Goal: Task Accomplishment & Management: Complete application form

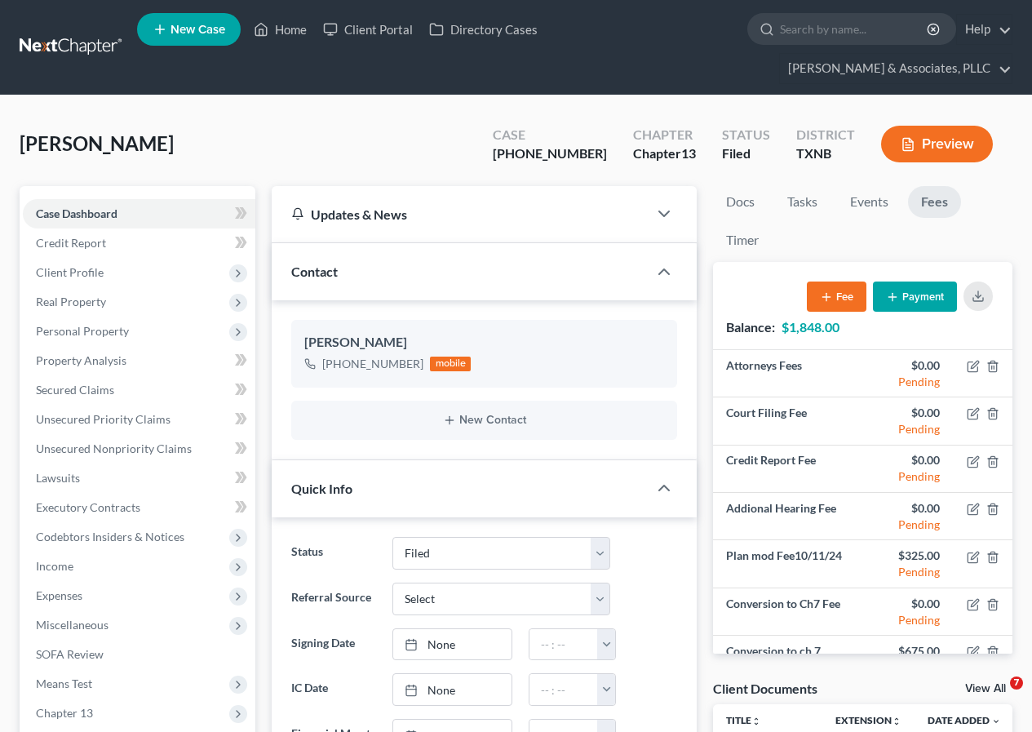
select select "2"
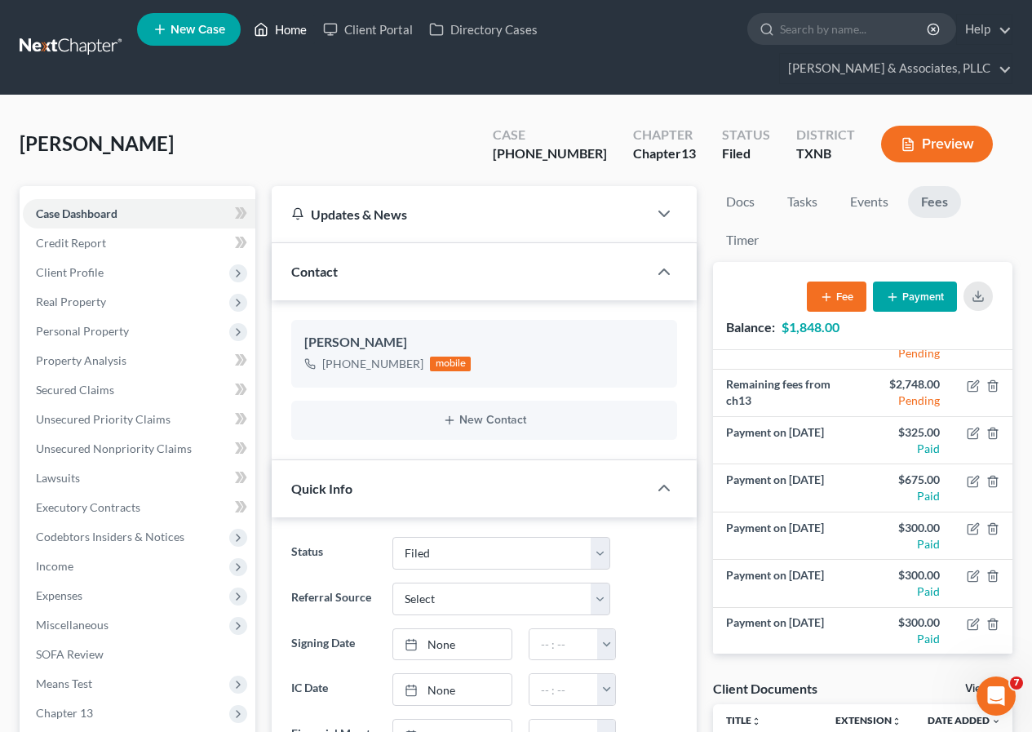
click at [285, 30] on link "Home" at bounding box center [280, 29] width 69 height 29
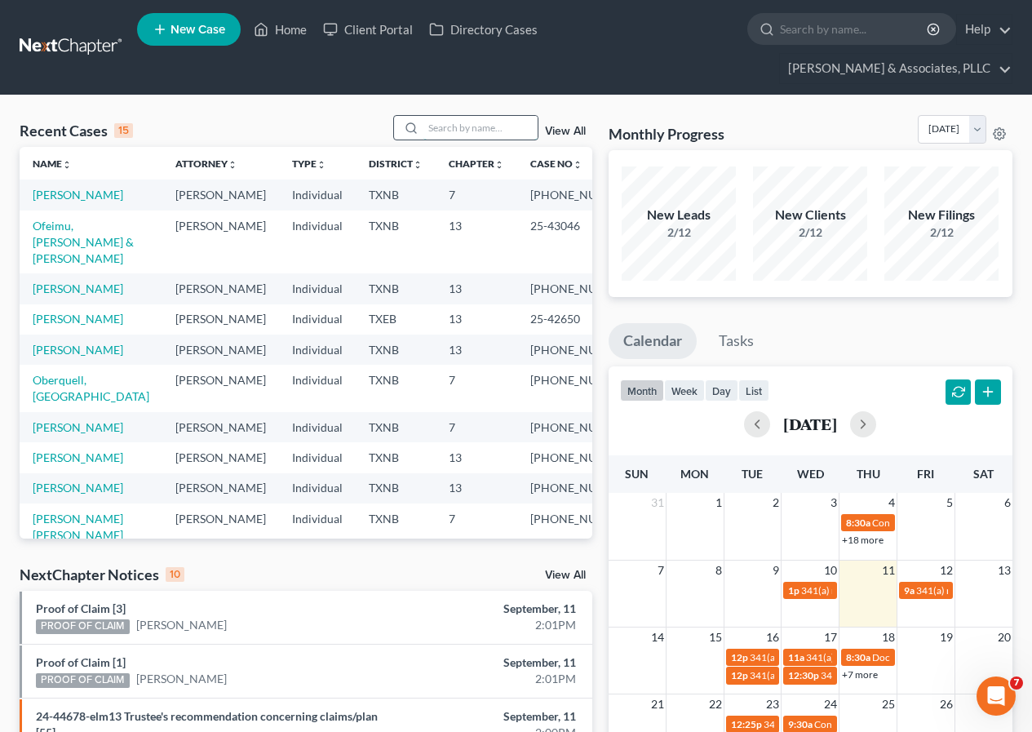
click at [448, 130] on input "search" at bounding box center [481, 128] width 114 height 24
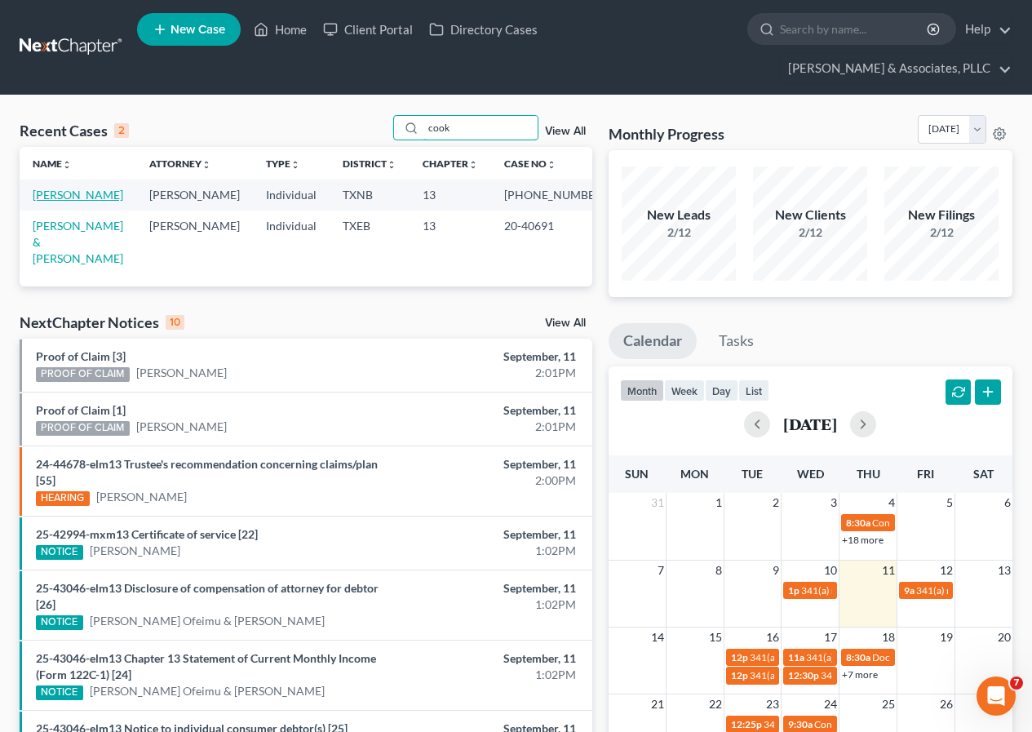
type input "cook"
click at [63, 193] on link "[PERSON_NAME]" at bounding box center [78, 195] width 91 height 14
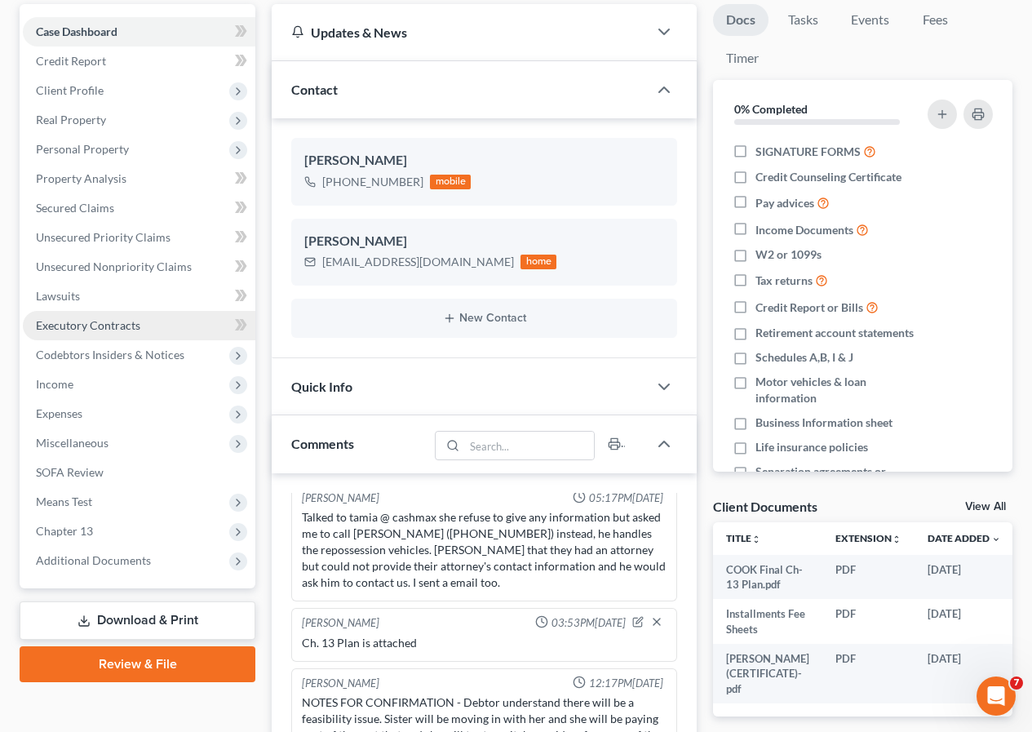
scroll to position [163, 0]
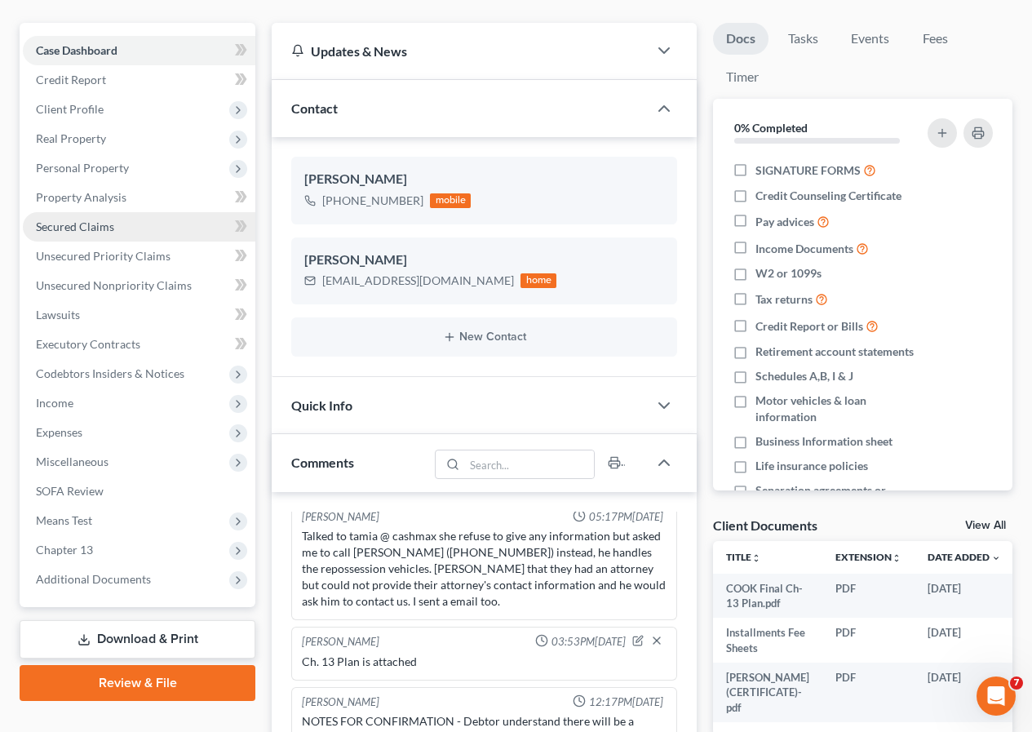
click at [89, 229] on span "Secured Claims" at bounding box center [75, 227] width 78 height 14
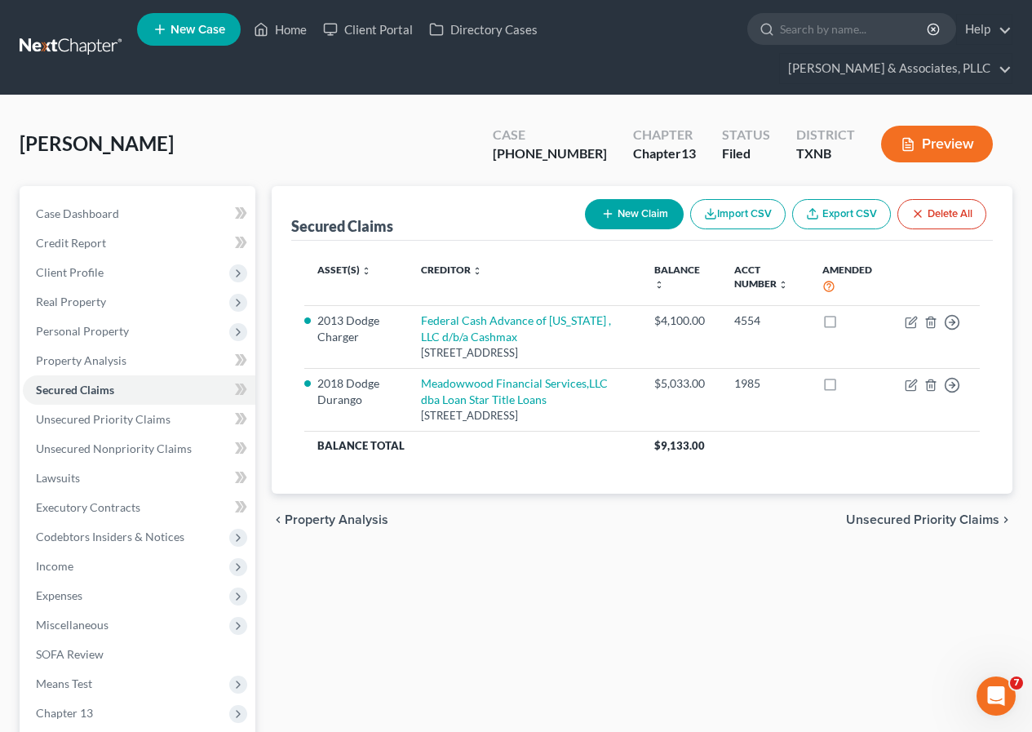
click at [945, 145] on button "Preview" at bounding box center [937, 144] width 112 height 37
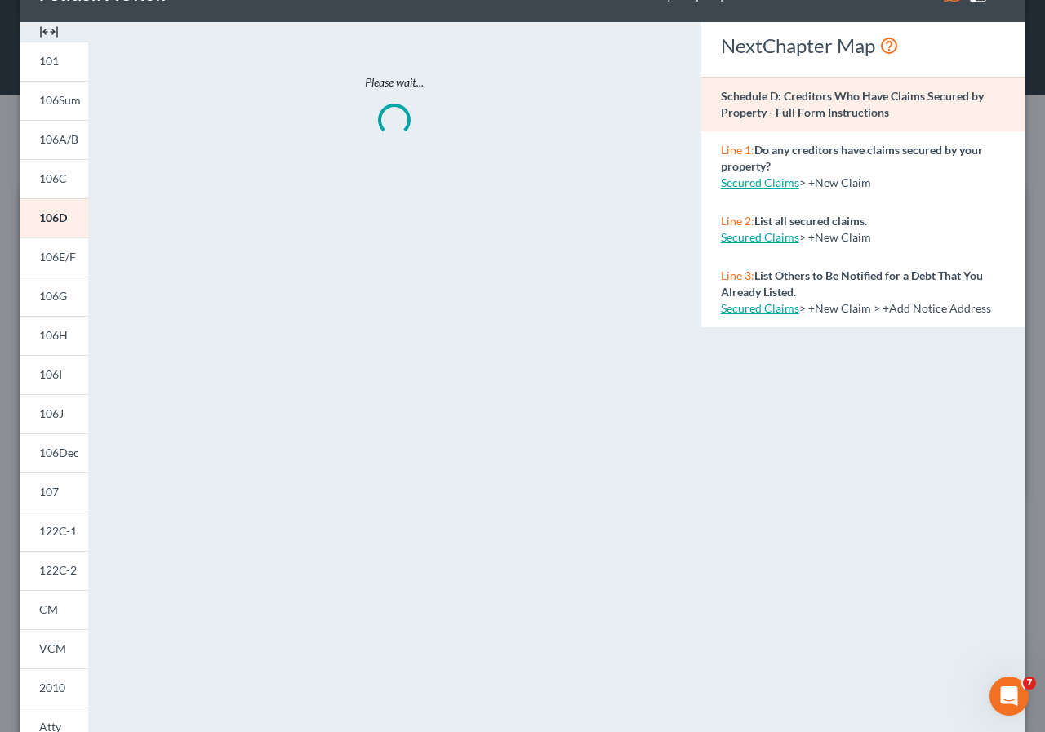
scroll to position [82, 0]
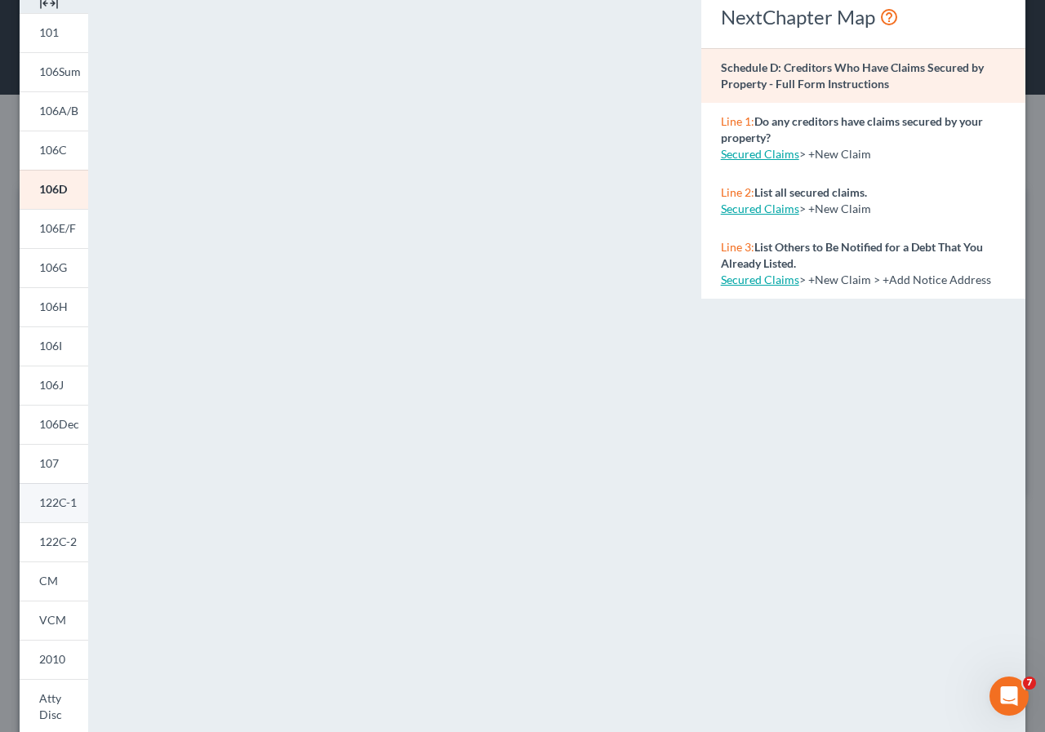
click at [49, 504] on span "122C-1" at bounding box center [58, 502] width 38 height 14
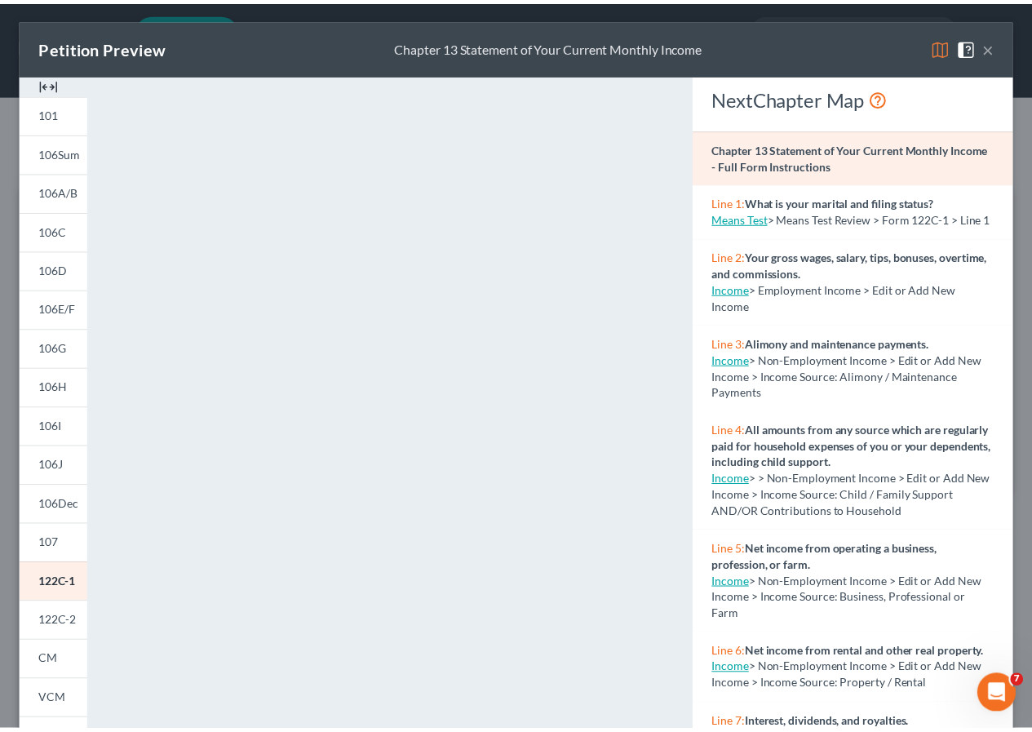
scroll to position [0, 0]
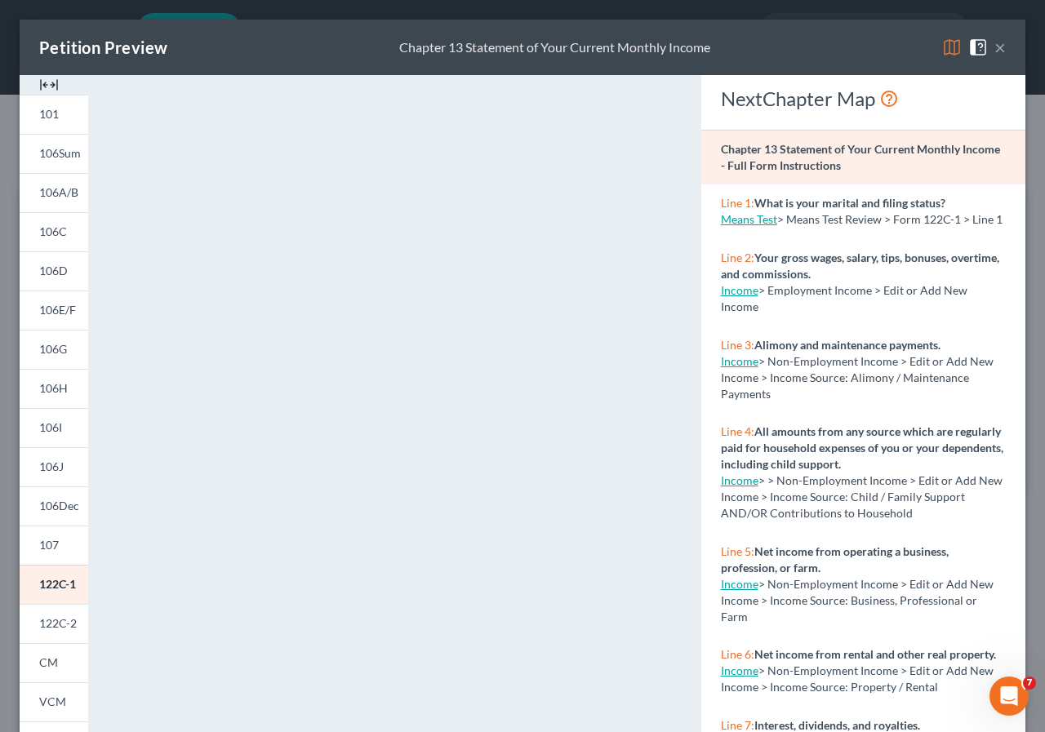
click at [994, 48] on button "×" at bounding box center [999, 48] width 11 height 20
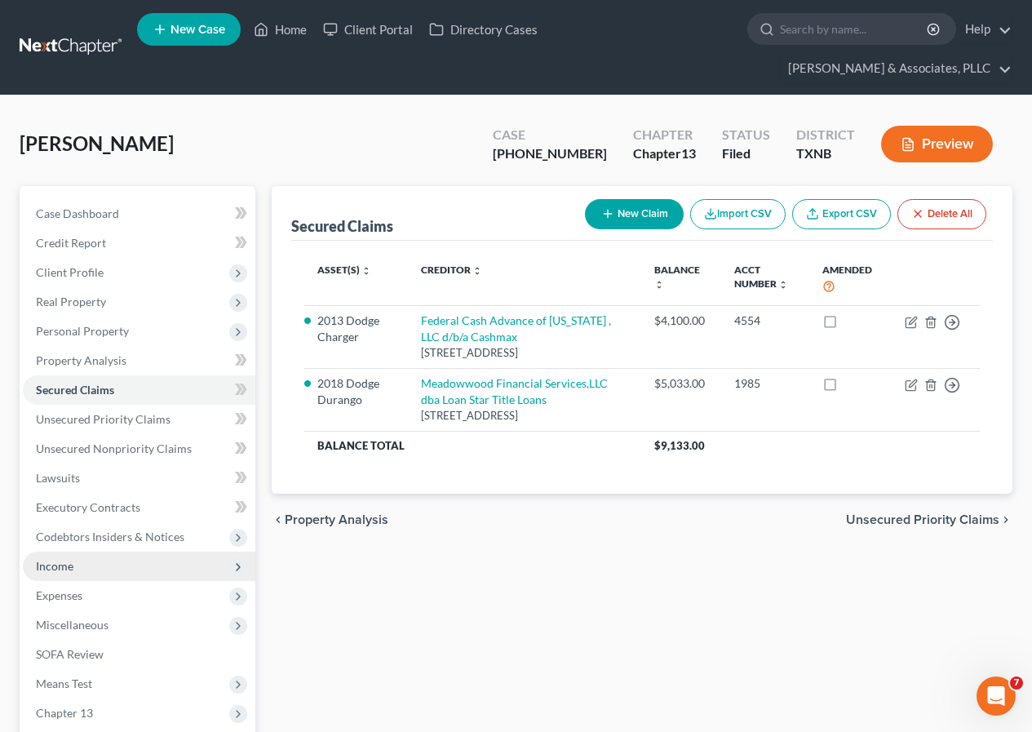
click at [100, 569] on span "Income" at bounding box center [139, 566] width 233 height 29
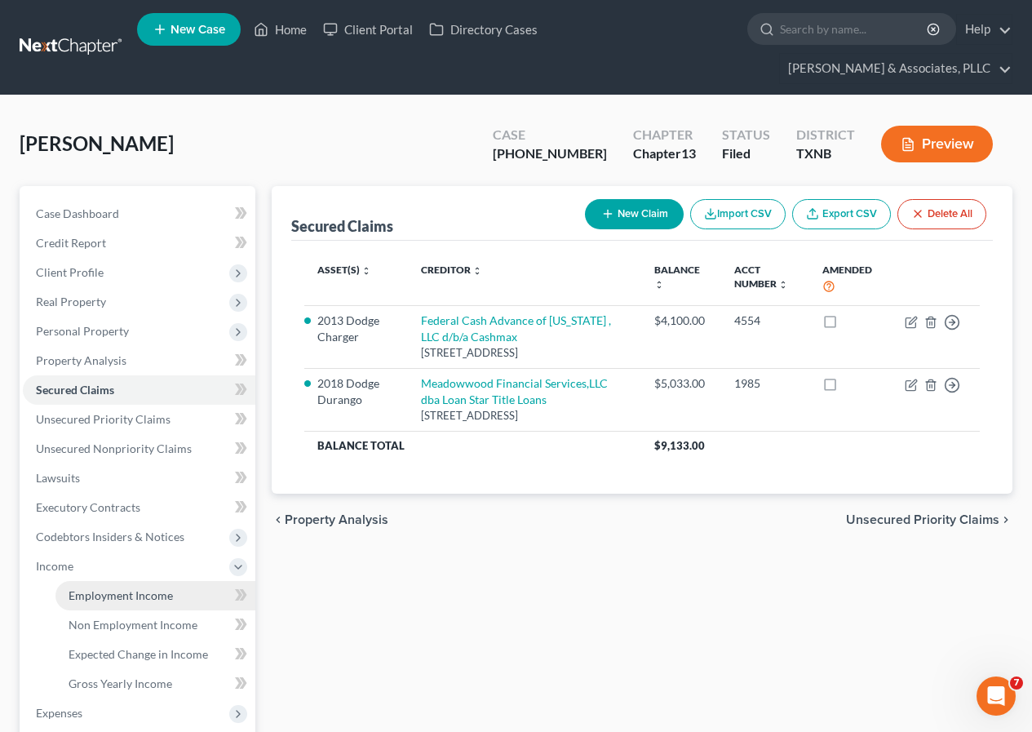
click at [119, 593] on span "Employment Income" at bounding box center [121, 595] width 104 height 14
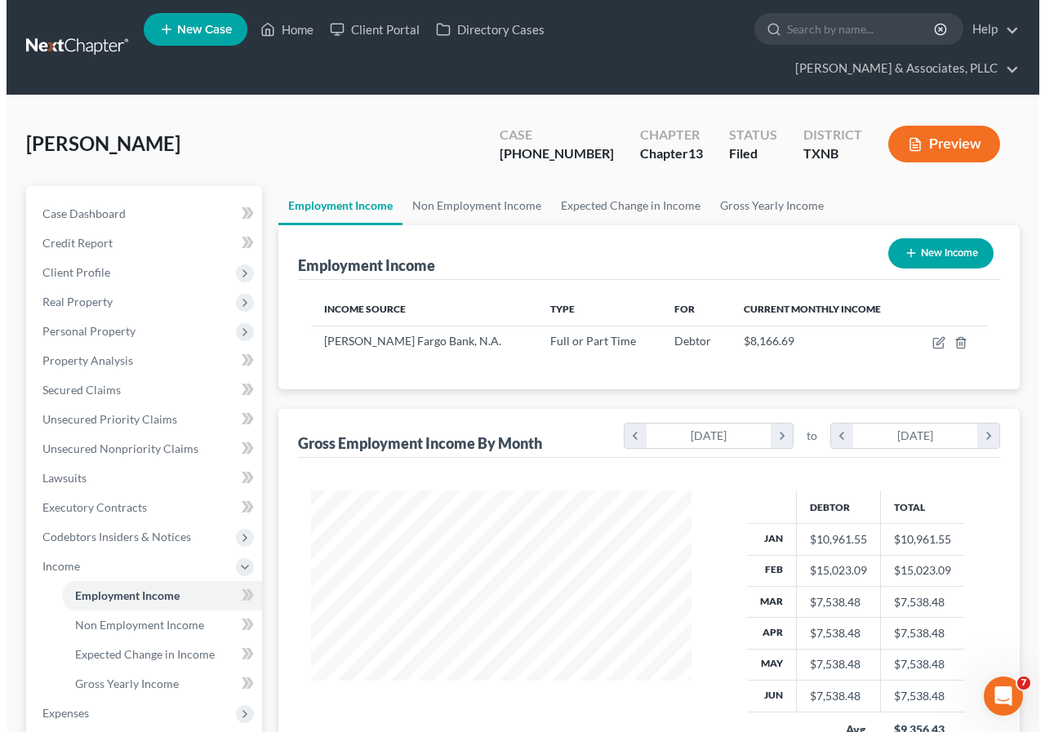
scroll to position [82, 0]
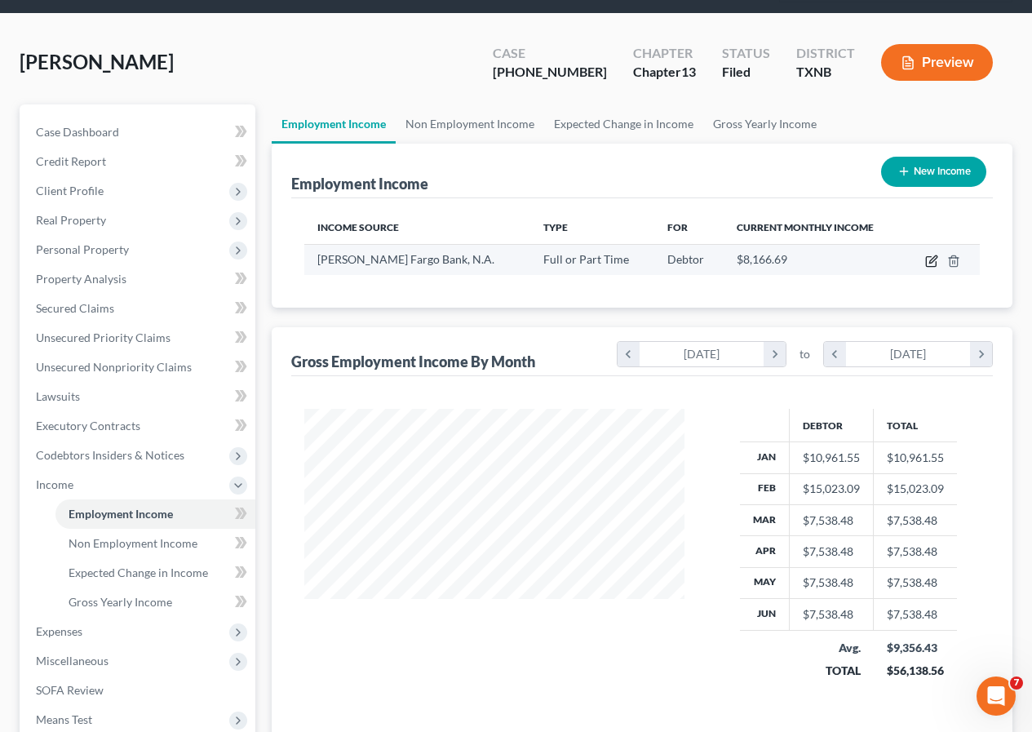
click at [931, 259] on icon "button" at bounding box center [932, 261] width 13 height 13
select select "0"
select select "45"
select select "2"
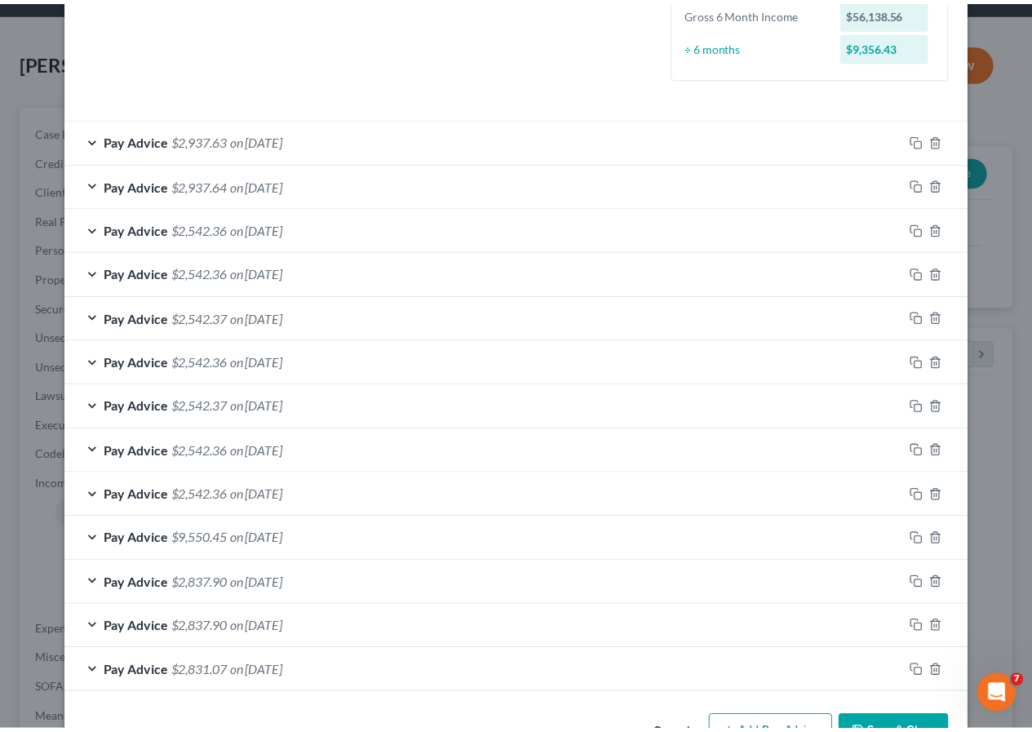
scroll to position [518, 0]
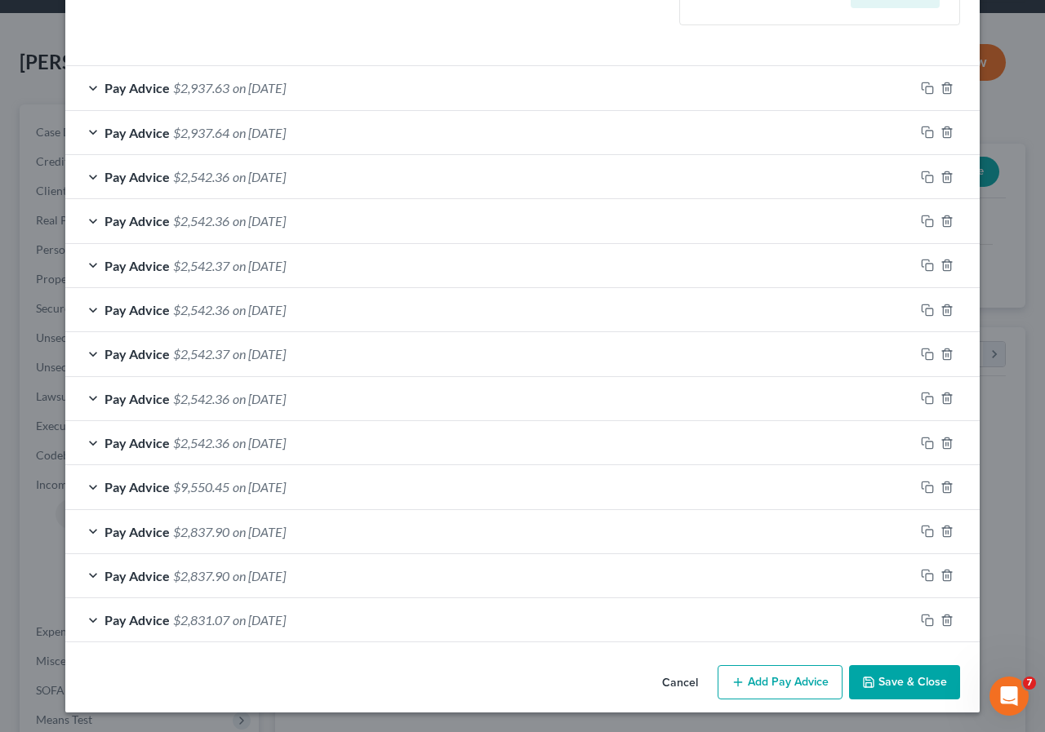
click at [879, 685] on button "Save & Close" at bounding box center [904, 682] width 111 height 34
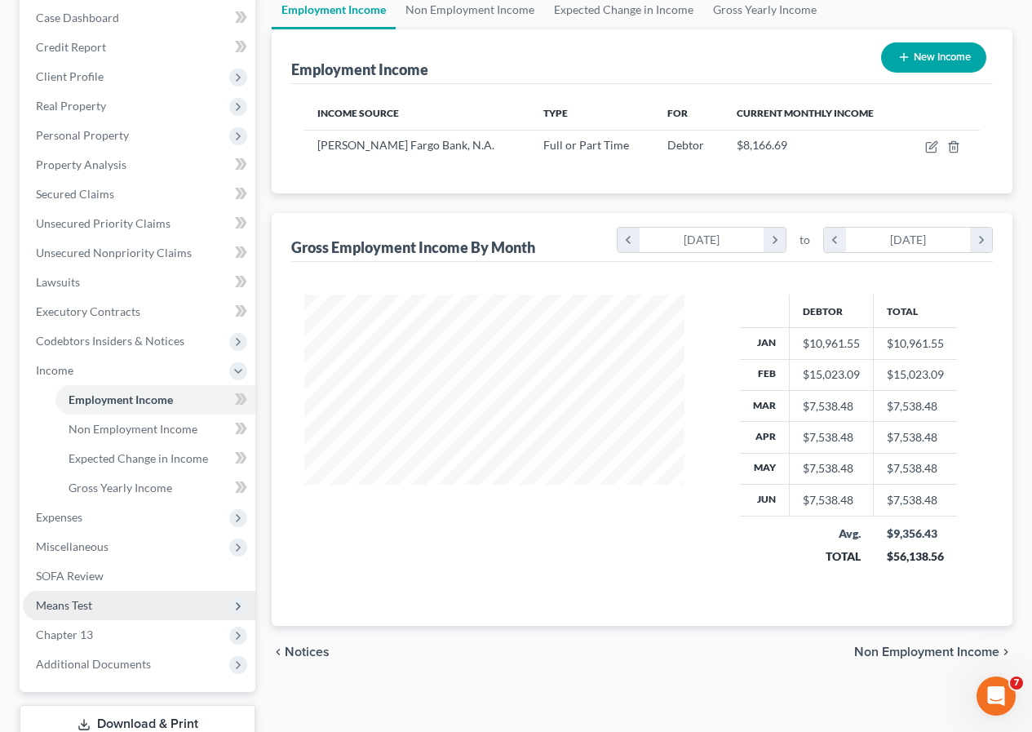
scroll to position [0, 0]
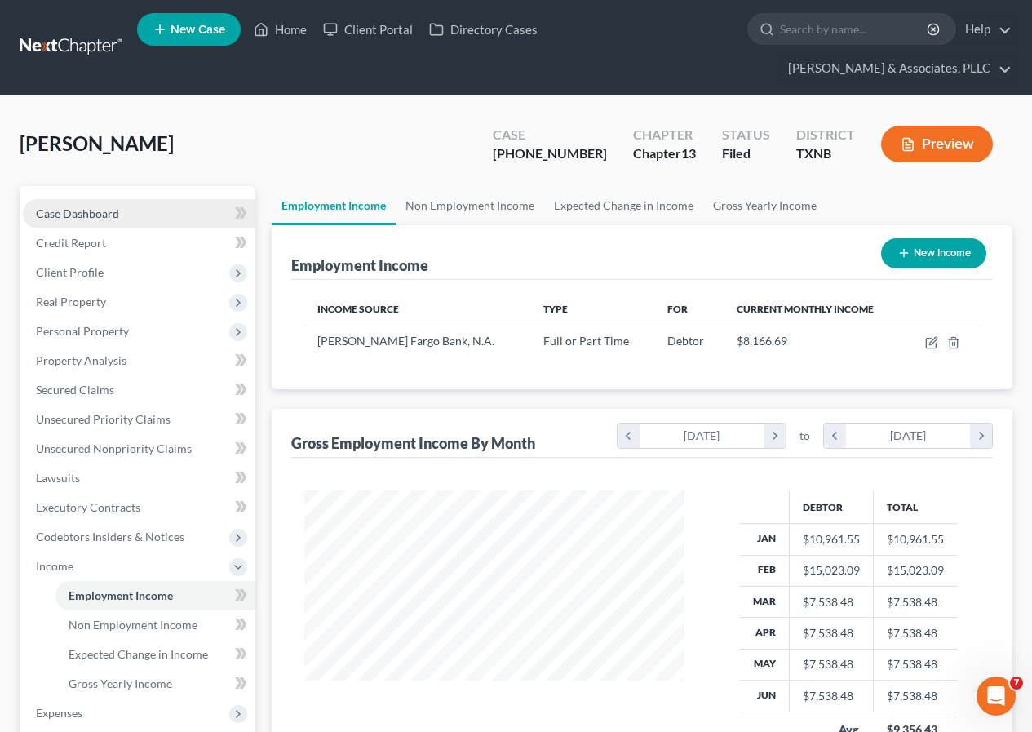
click at [120, 213] on link "Case Dashboard" at bounding box center [139, 213] width 233 height 29
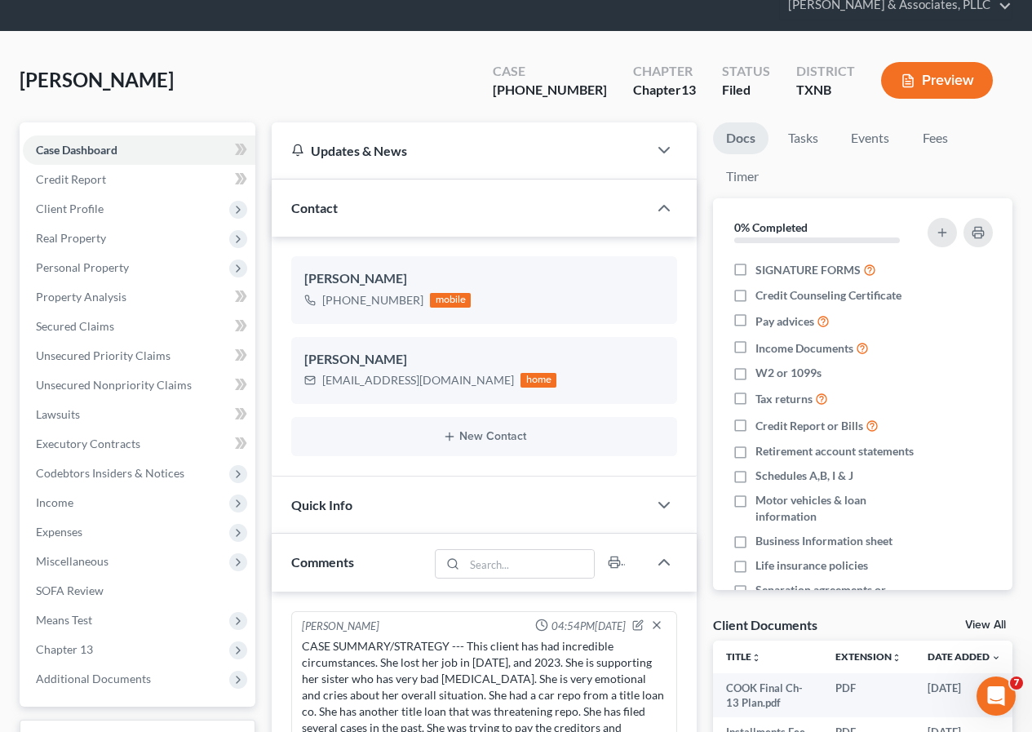
scroll to position [82, 0]
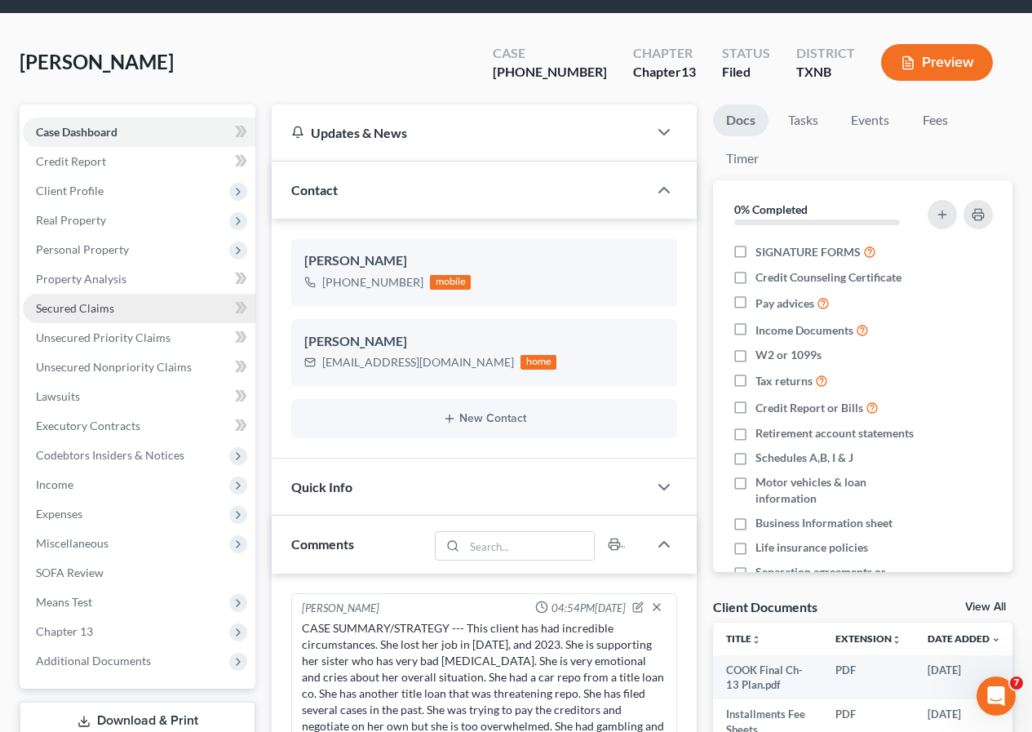
click at [89, 311] on span "Secured Claims" at bounding box center [75, 308] width 78 height 14
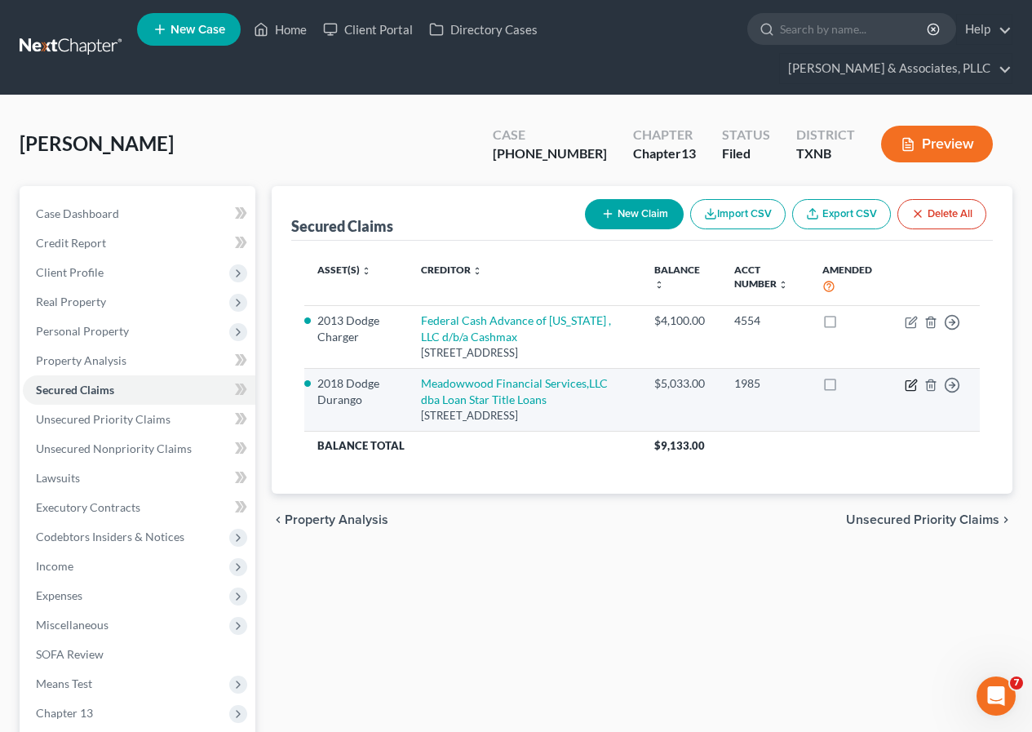
click at [913, 392] on icon "button" at bounding box center [911, 385] width 13 height 13
select select "45"
select select "12"
select select "1"
select select "0"
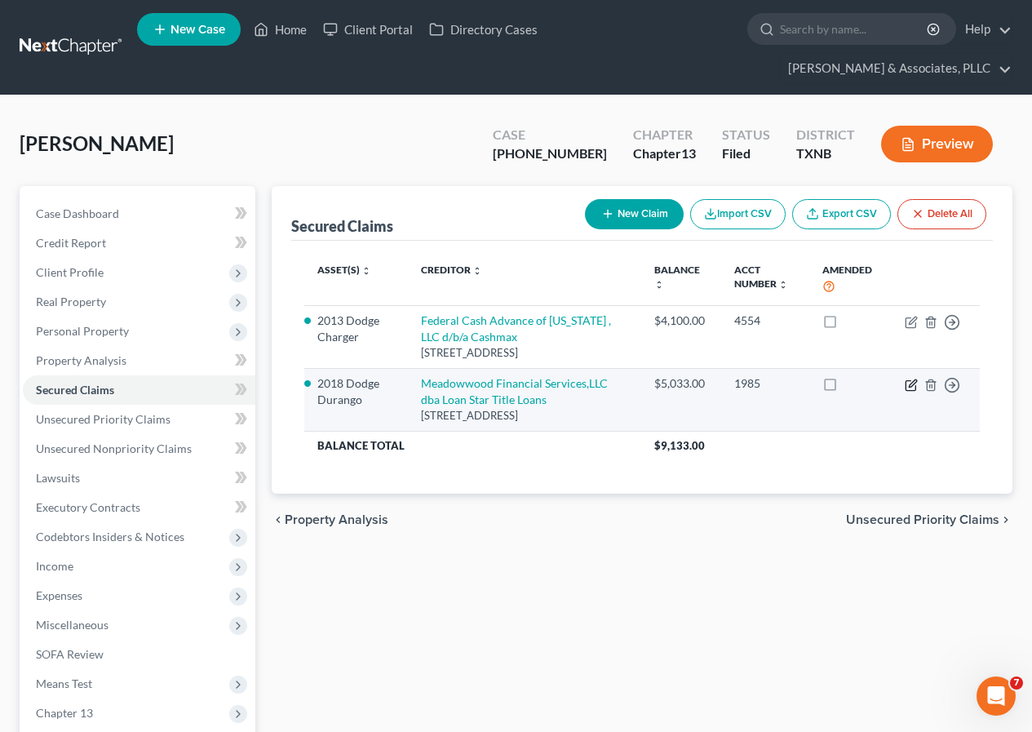
select select "0"
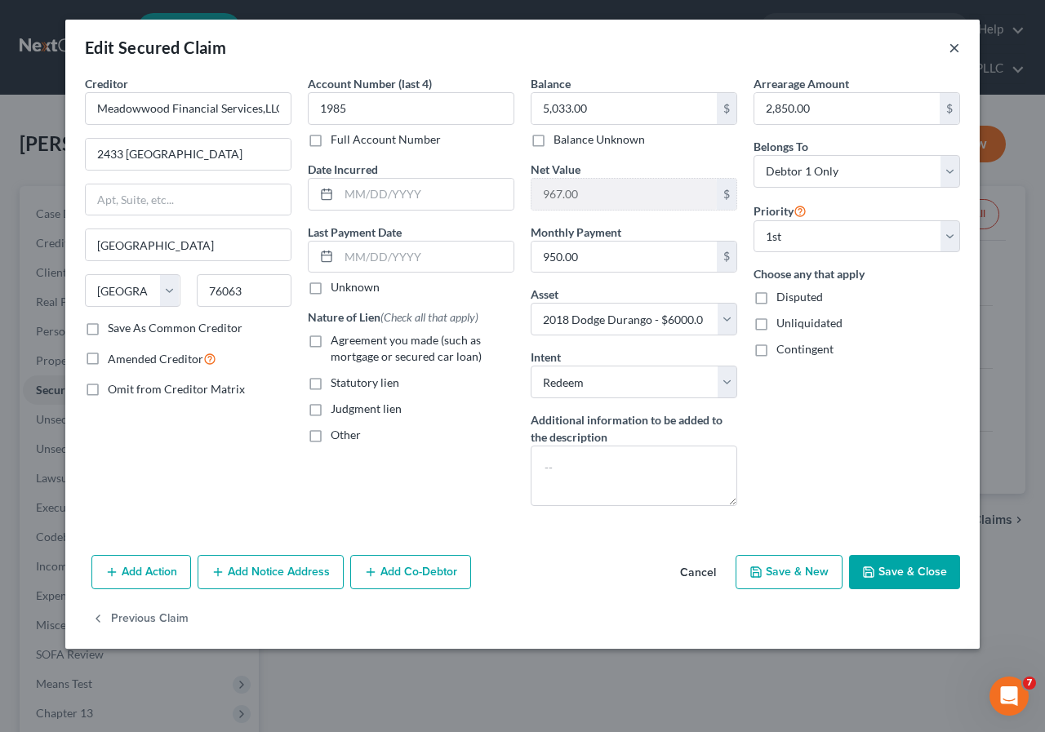
click at [956, 49] on button "×" at bounding box center [953, 48] width 11 height 20
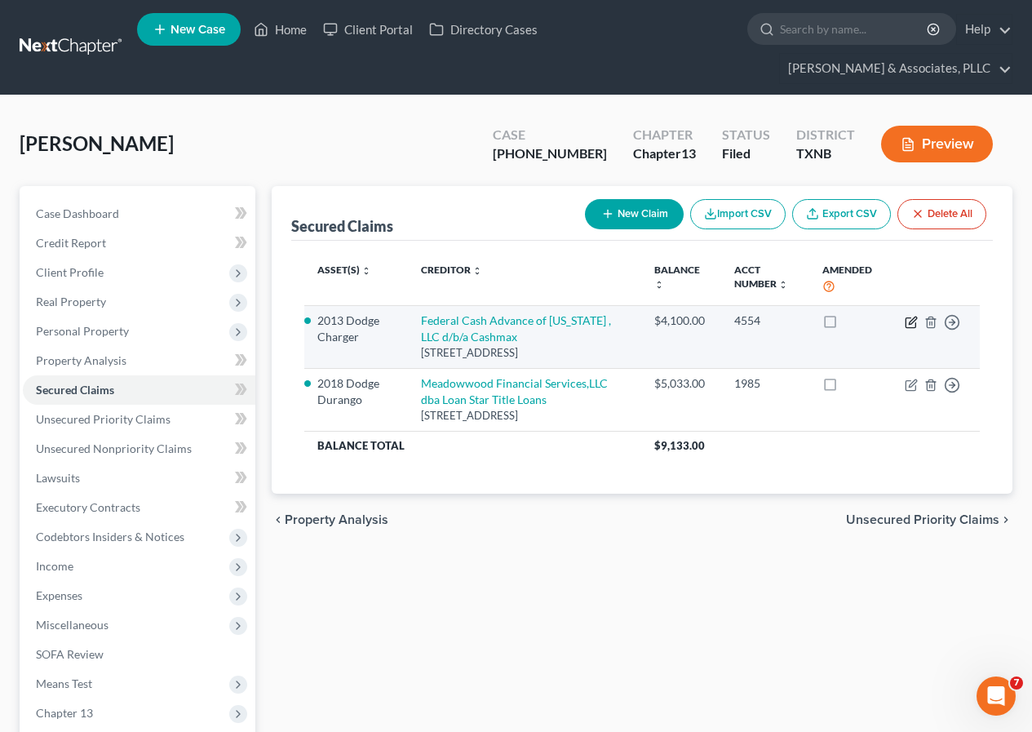
click at [907, 323] on icon "button" at bounding box center [911, 322] width 10 height 10
select select "45"
select select "3"
select select "1"
select select "0"
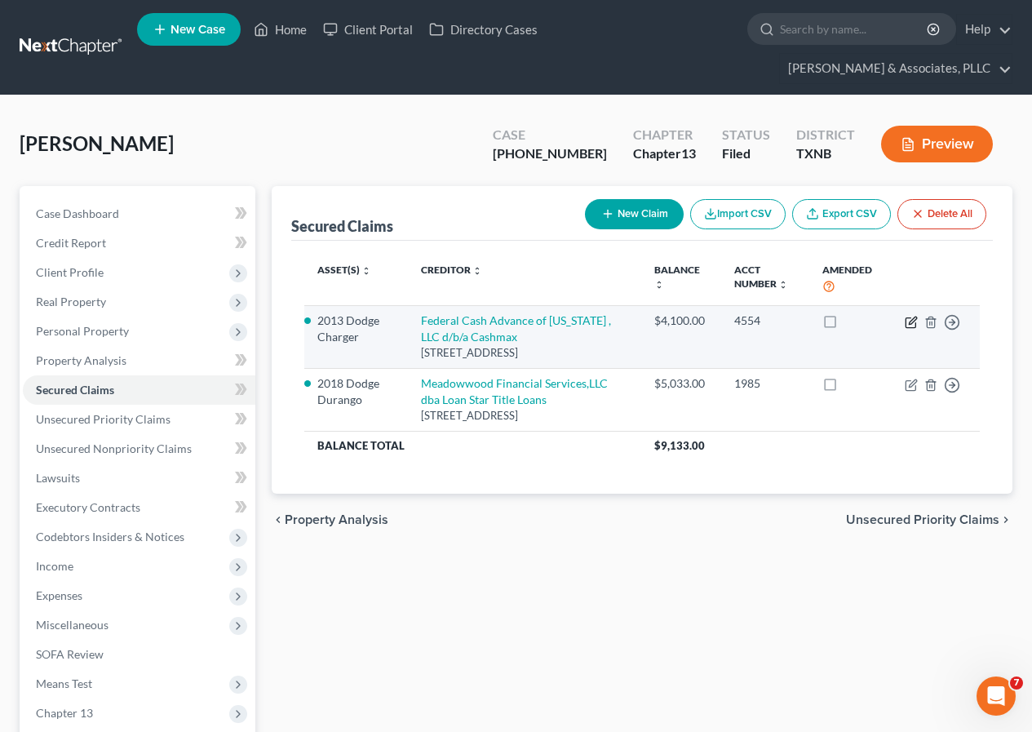
select select "0"
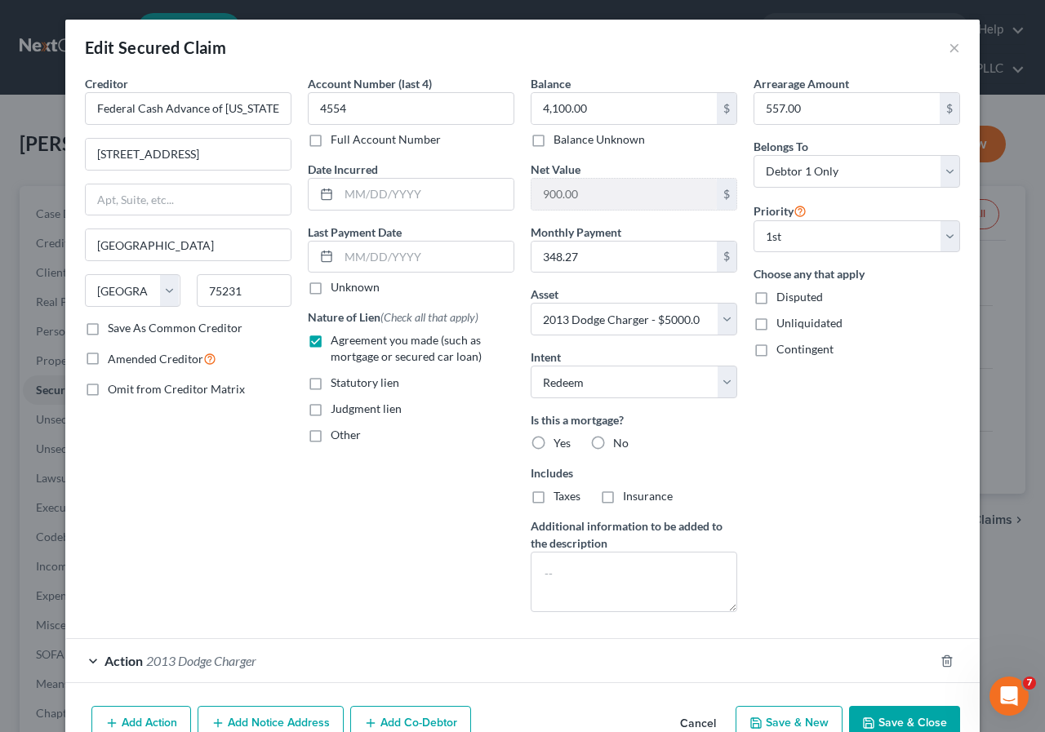
click at [883, 713] on button "Save & Close" at bounding box center [904, 723] width 111 height 34
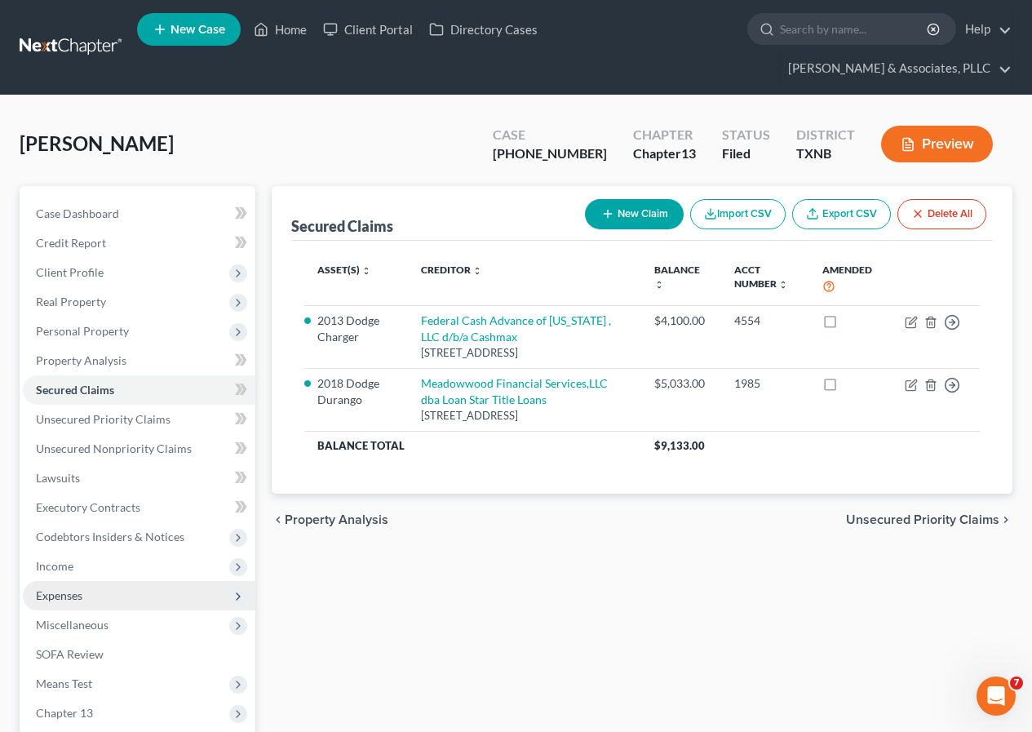
click at [91, 596] on span "Expenses" at bounding box center [139, 595] width 233 height 29
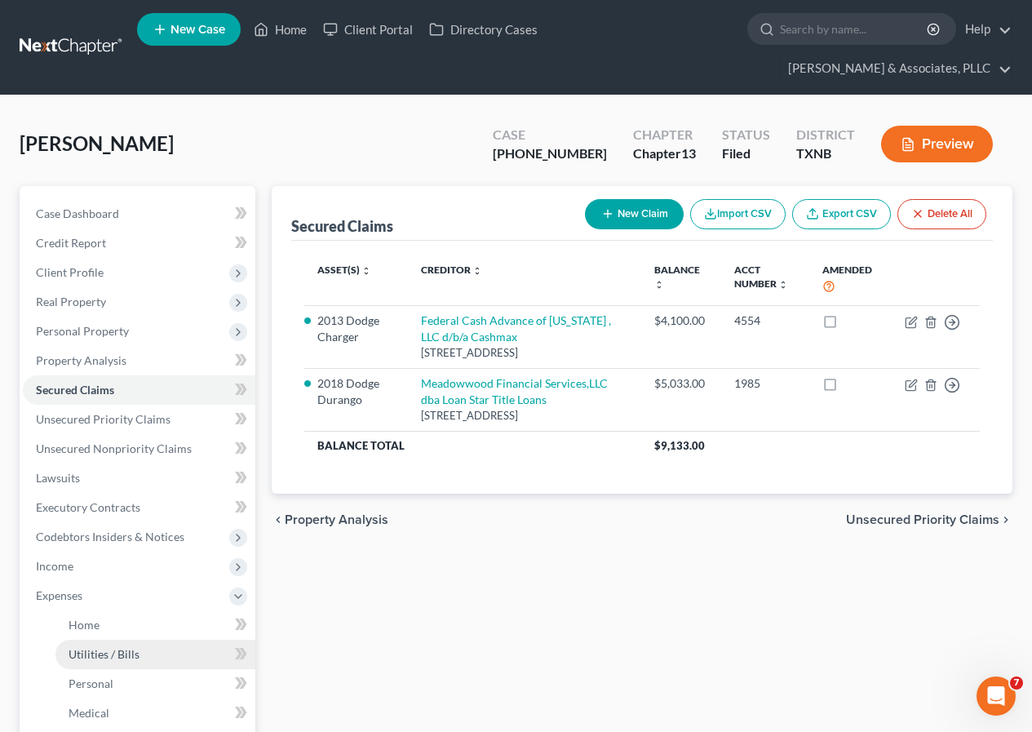
click at [101, 650] on span "Utilities / Bills" at bounding box center [104, 654] width 71 height 14
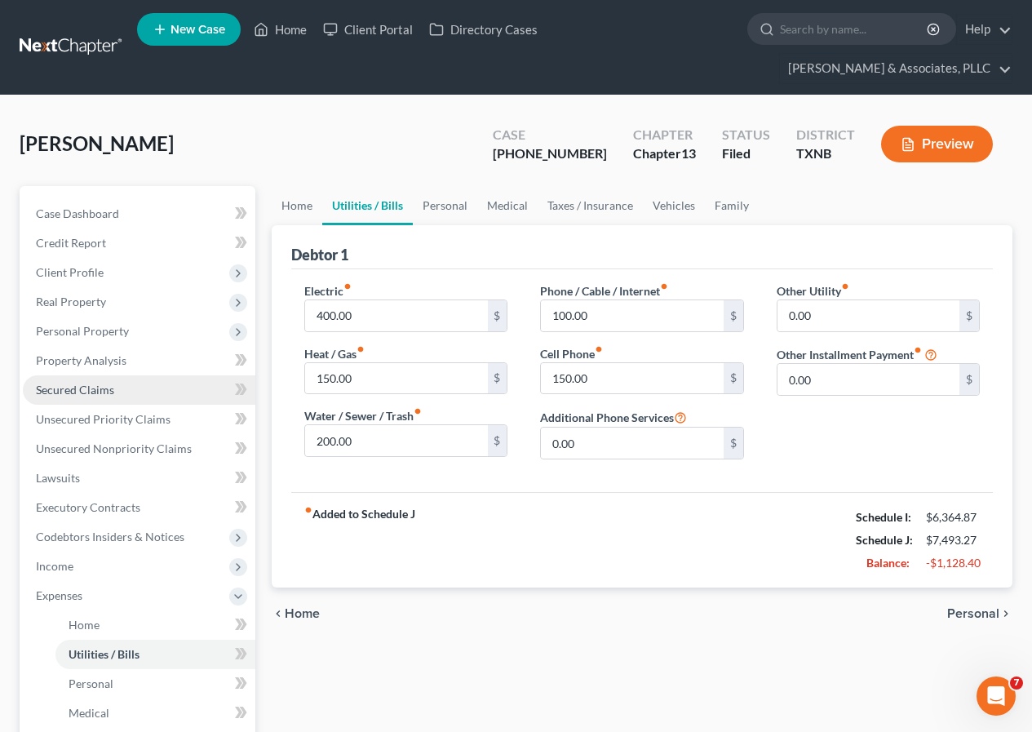
click at [96, 384] on span "Secured Claims" at bounding box center [75, 390] width 78 height 14
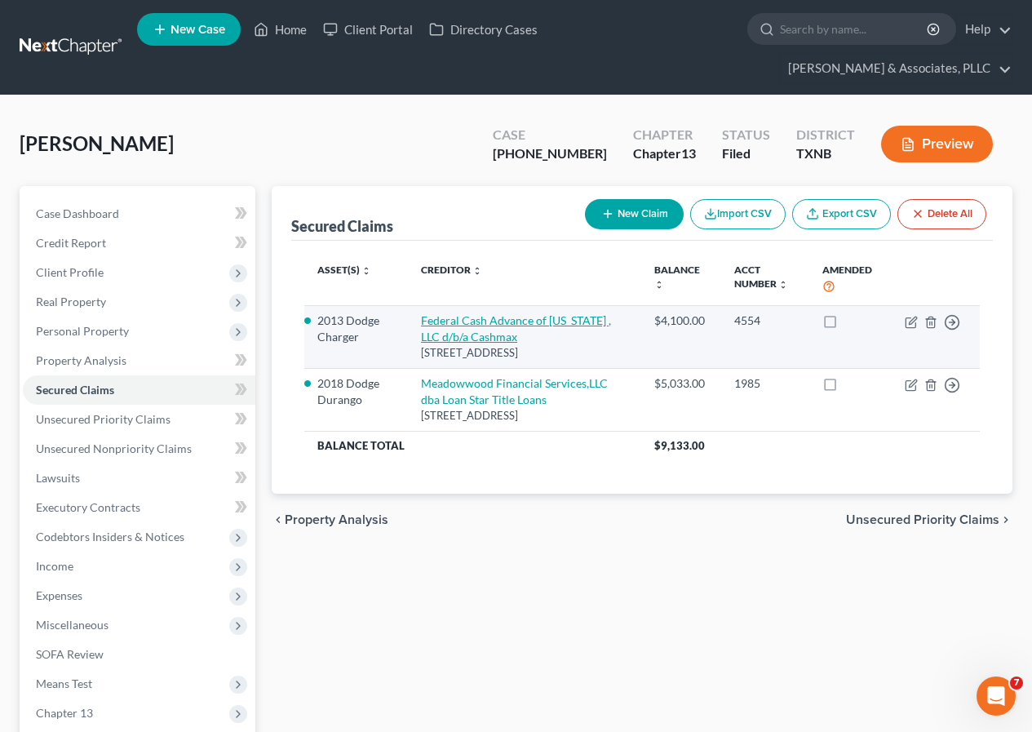
click at [523, 322] on link "Federal Cash Advance of [US_STATE] , LLC d/b/a Cashmax" at bounding box center [516, 328] width 190 height 30
select select "45"
select select "3"
select select "1"
select select "0"
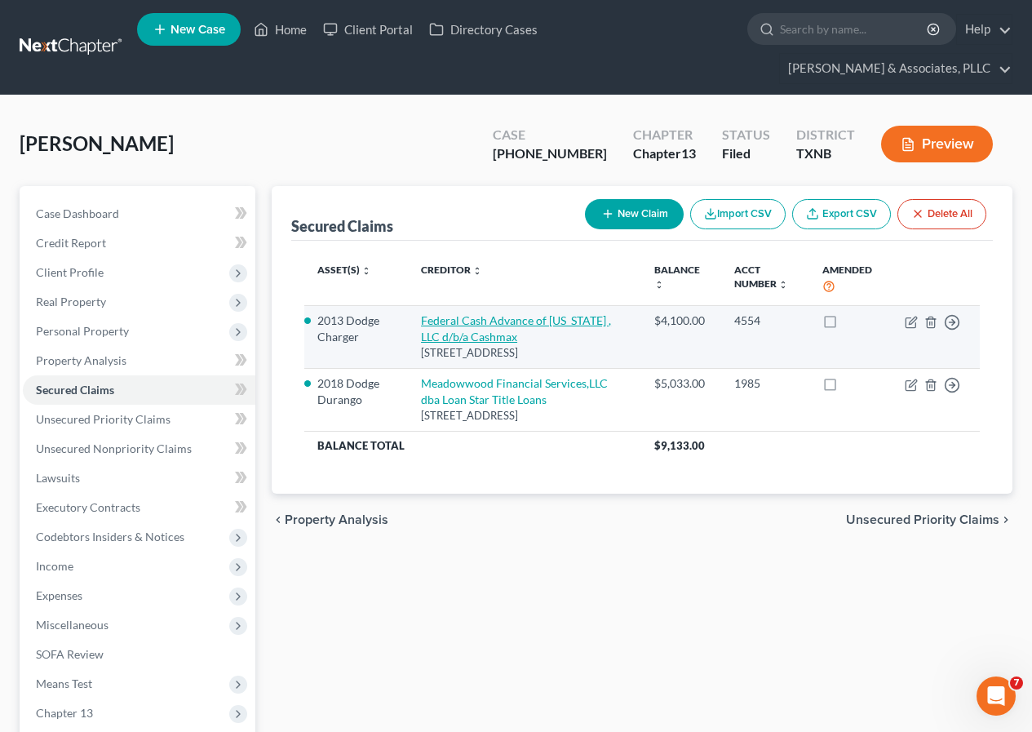
select select "0"
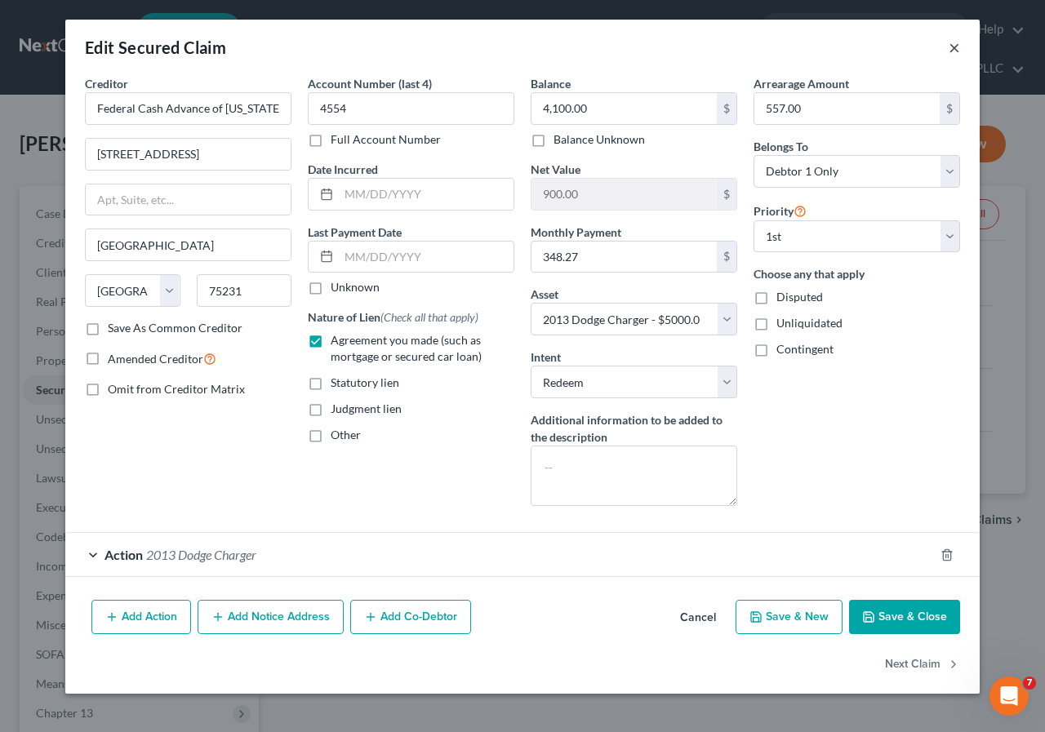
click at [952, 40] on button "×" at bounding box center [953, 48] width 11 height 20
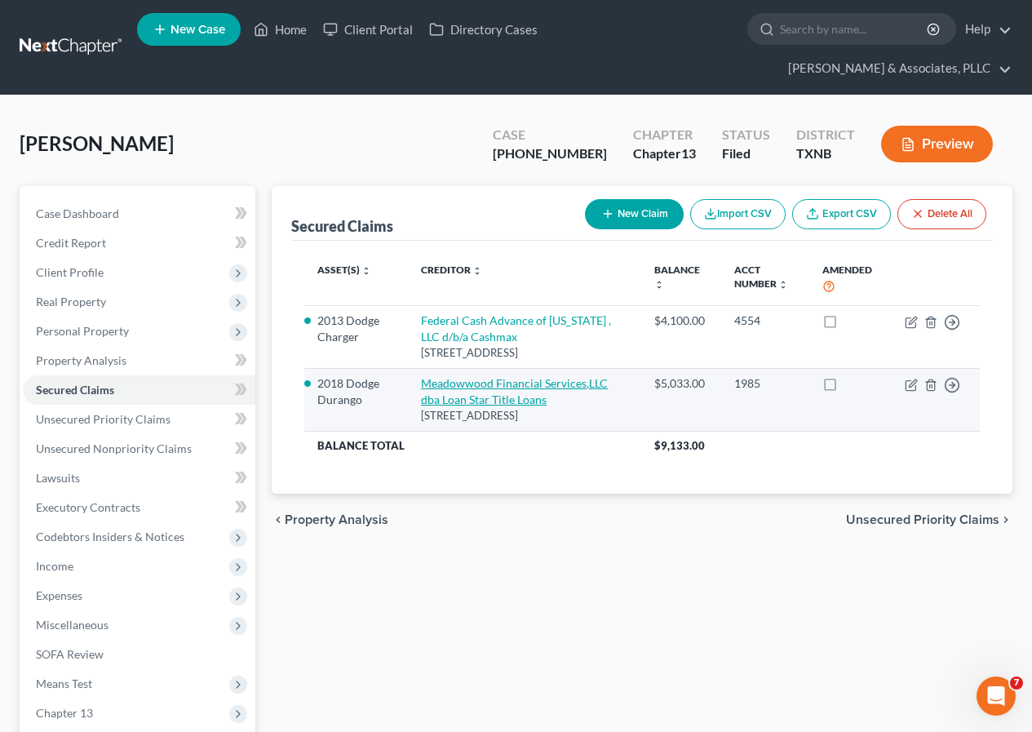
click at [519, 405] on link "Meadowwood Financial Services,LLC dba Loan Star Title Loans" at bounding box center [514, 391] width 187 height 30
select select "45"
select select "12"
select select "1"
select select "0"
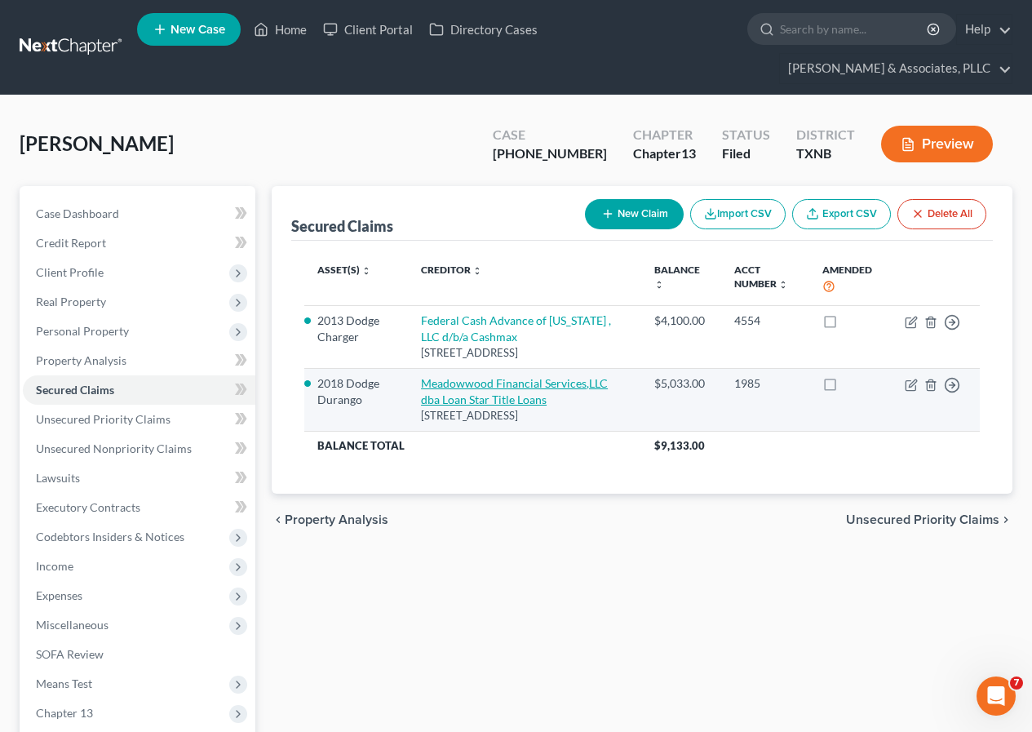
select select "0"
